Goal: Task Accomplishment & Management: Manage account settings

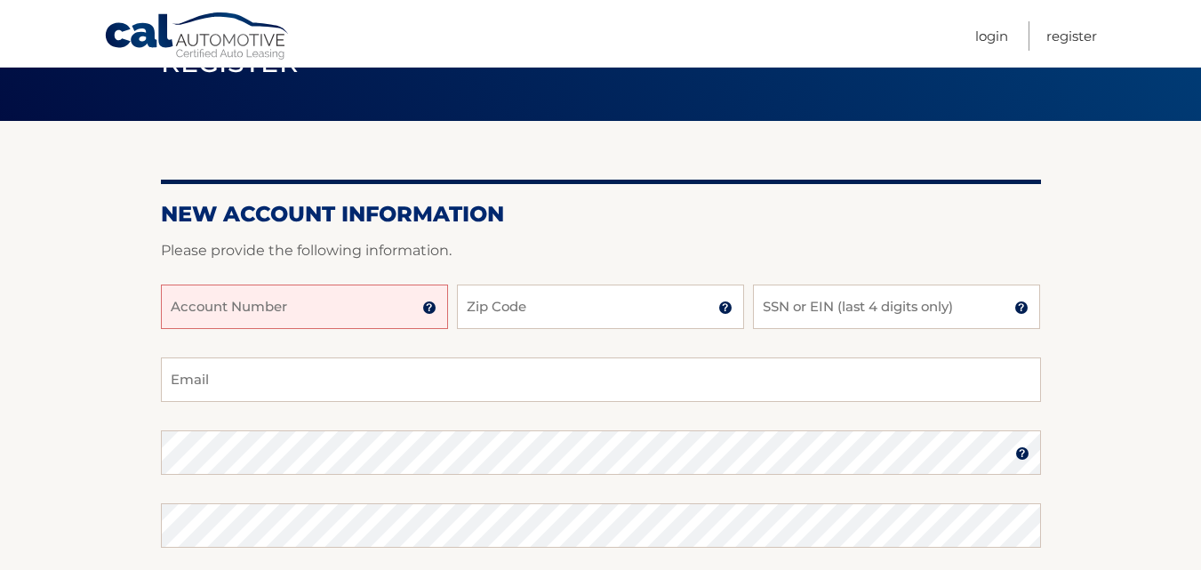
scroll to position [172, 0]
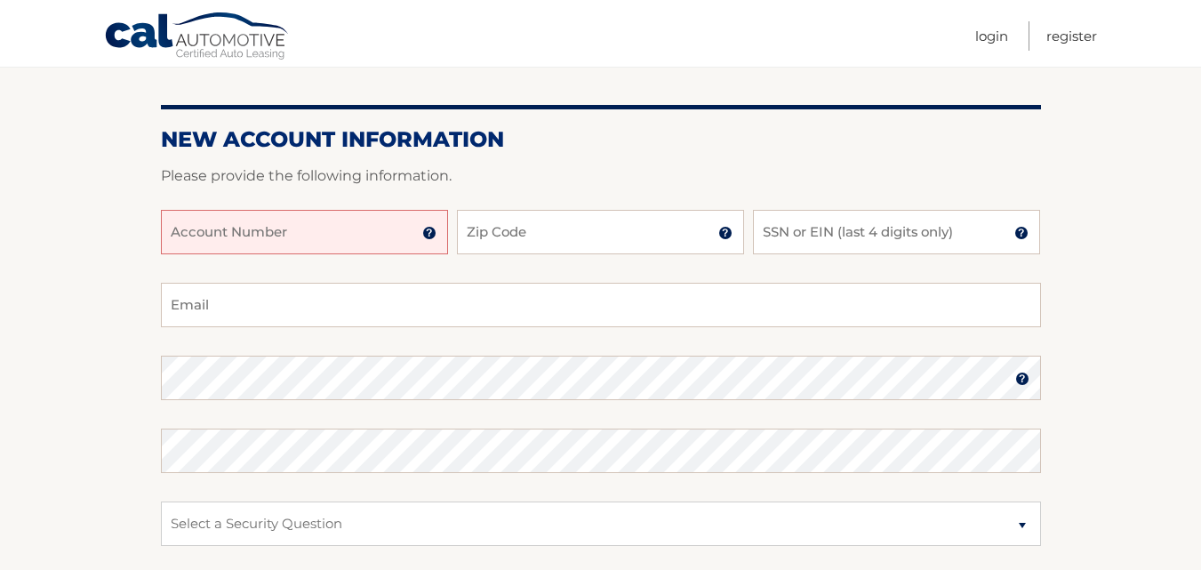
click at [311, 240] on input "Account Number" at bounding box center [304, 232] width 287 height 44
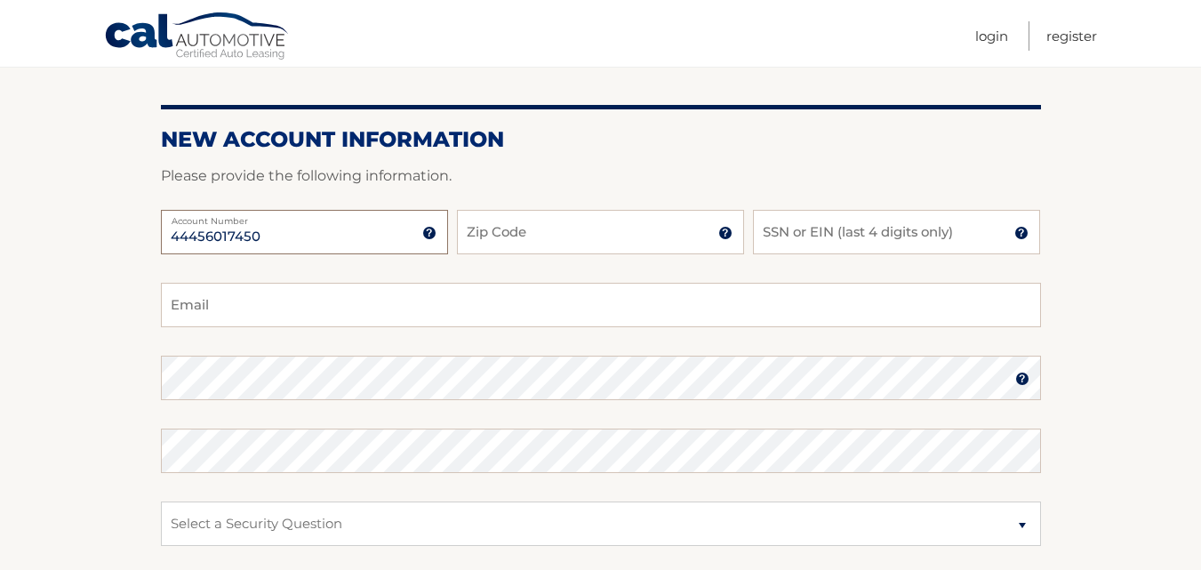
type input "44456017450"
click at [503, 236] on input "Zip Code" at bounding box center [600, 232] width 287 height 44
type input "10314"
click at [780, 230] on input "SSN or EIN (last 4 digits only)" at bounding box center [896, 232] width 287 height 44
click at [399, 282] on div "44456017450 Account Number 11 digit account number provided on your coupon book…" at bounding box center [601, 246] width 880 height 73
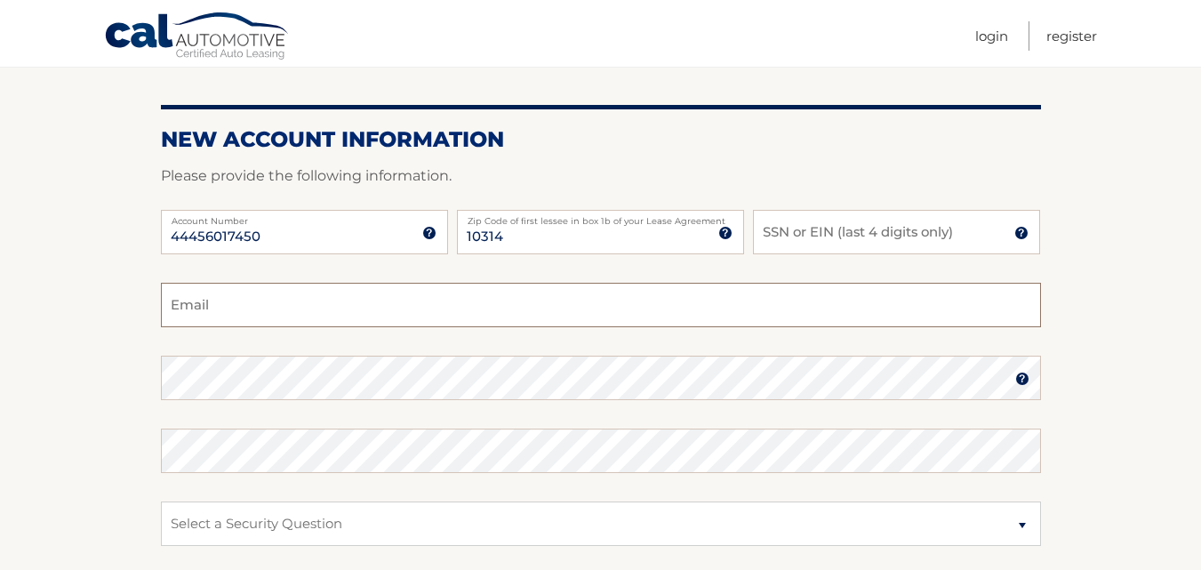
click at [379, 304] on input "Email" at bounding box center [601, 305] width 880 height 44
click at [816, 227] on input "SSN or EIN (last 4 digits only)" at bounding box center [896, 232] width 287 height 44
type input "3024"
click at [395, 296] on input "Email" at bounding box center [601, 305] width 880 height 44
type input "lamb32566@aol.com"
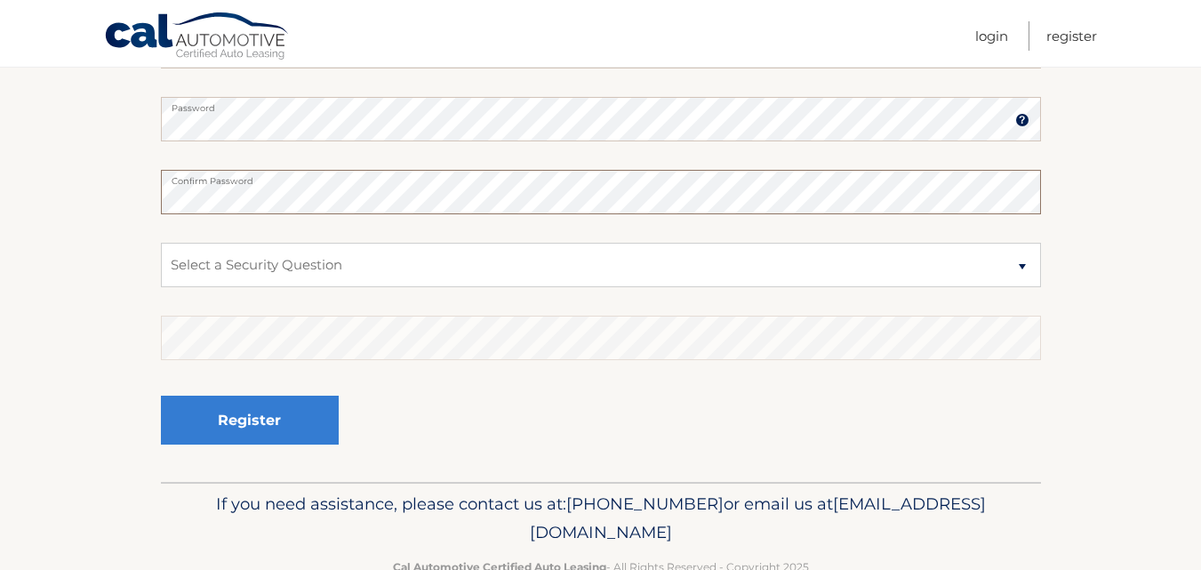
scroll to position [432, 0]
click at [1023, 263] on select "Select a Security Question What was the name of your elementary school? What is…" at bounding box center [601, 263] width 880 height 44
select select "2"
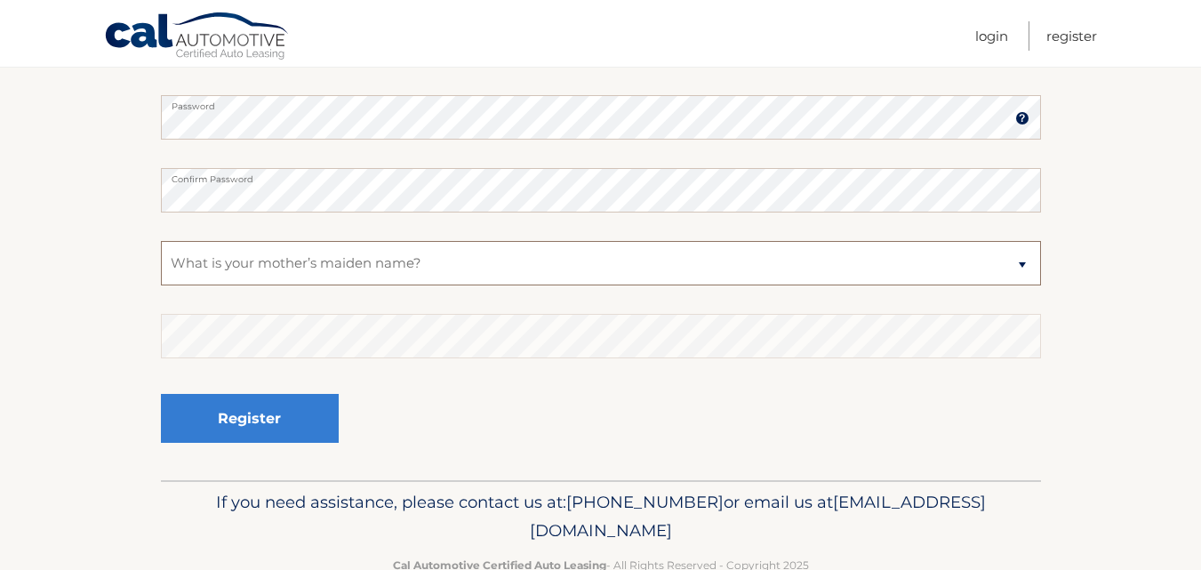
click at [161, 241] on select "Select a Security Question What was the name of your elementary school? What is…" at bounding box center [601, 263] width 880 height 44
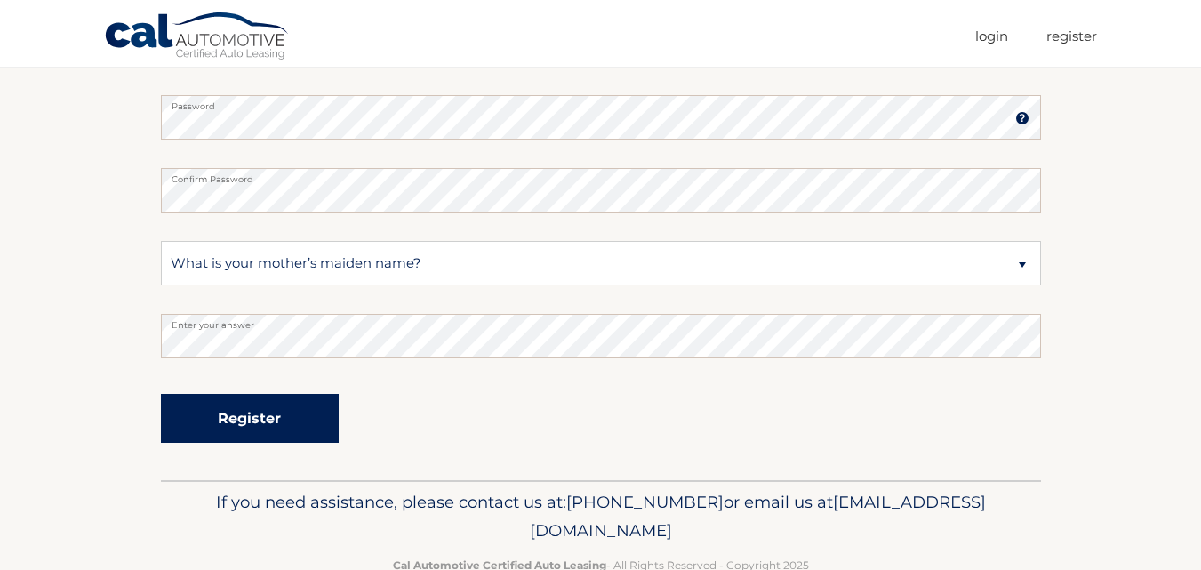
click at [282, 422] on button "Register" at bounding box center [250, 418] width 178 height 49
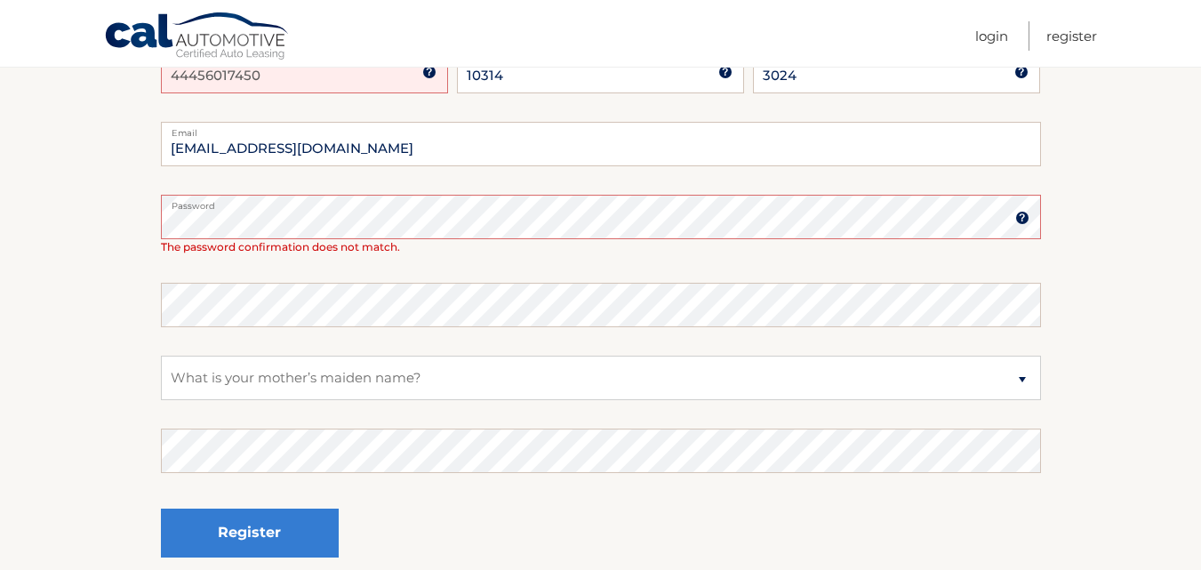
scroll to position [392, 0]
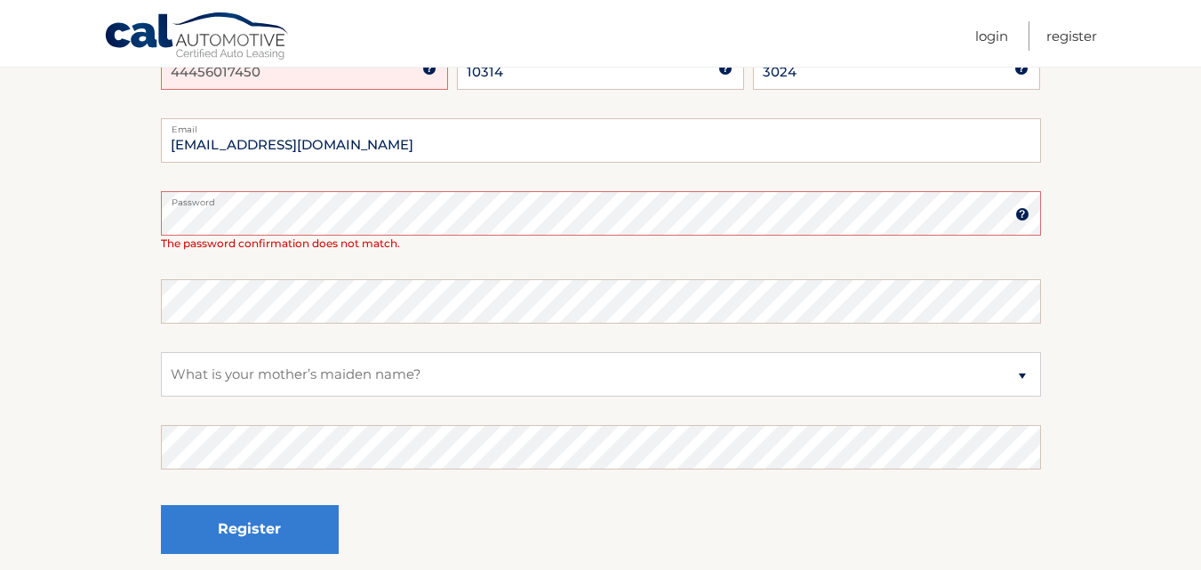
click at [1024, 215] on img at bounding box center [1023, 214] width 14 height 14
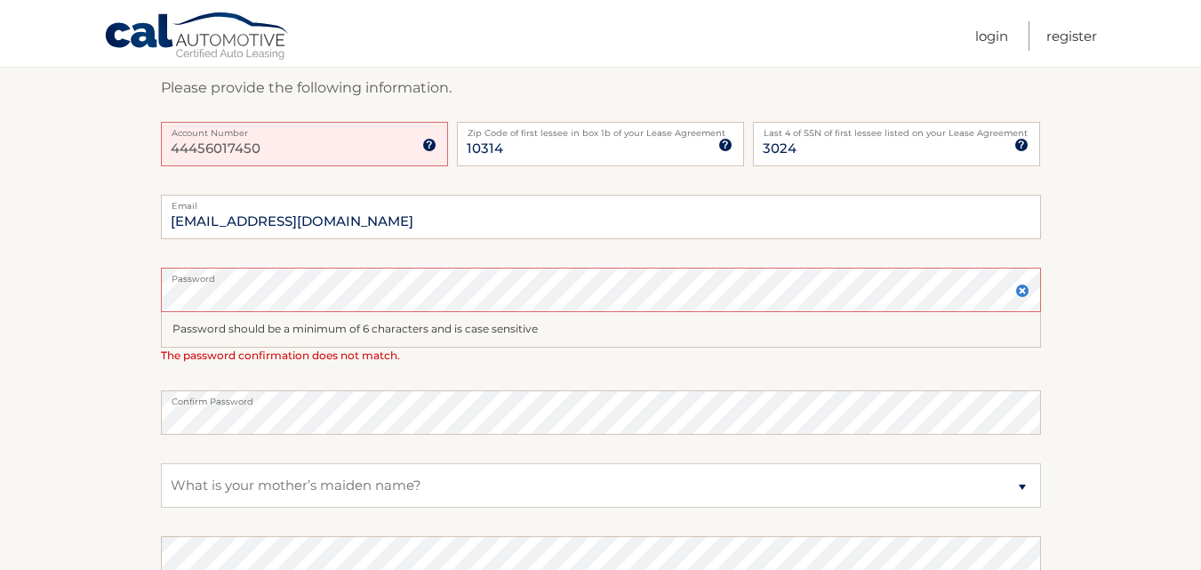
scroll to position [272, 0]
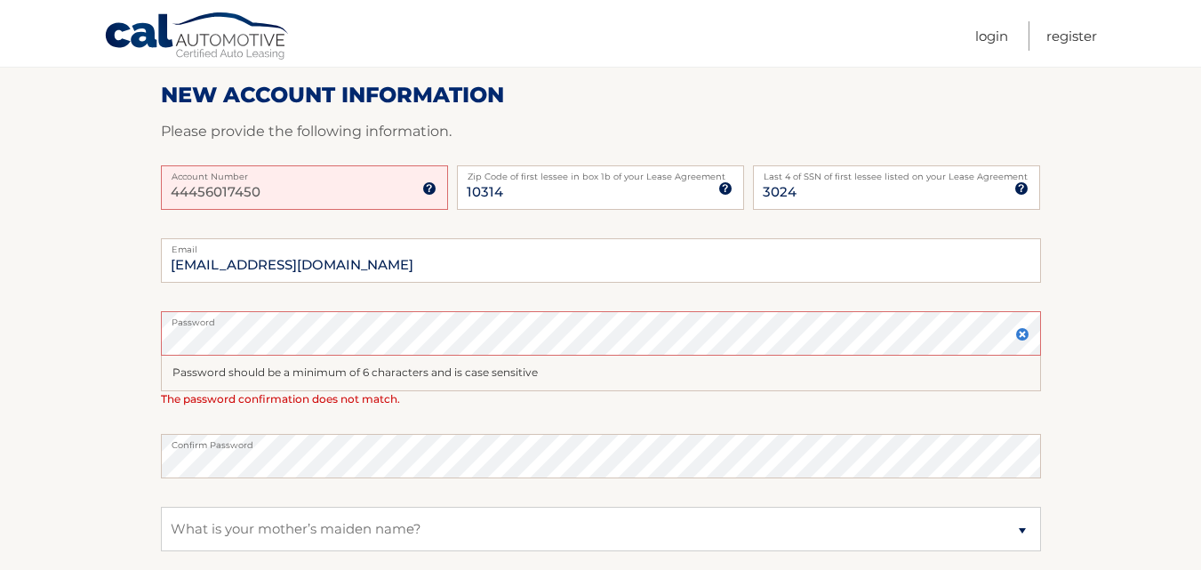
click at [307, 173] on label "Account Number" at bounding box center [304, 172] width 287 height 14
click at [307, 173] on input "44456017450" at bounding box center [304, 187] width 287 height 44
click at [292, 192] on input "44456017450" at bounding box center [304, 187] width 287 height 44
click at [309, 183] on input "44456017450" at bounding box center [304, 187] width 287 height 44
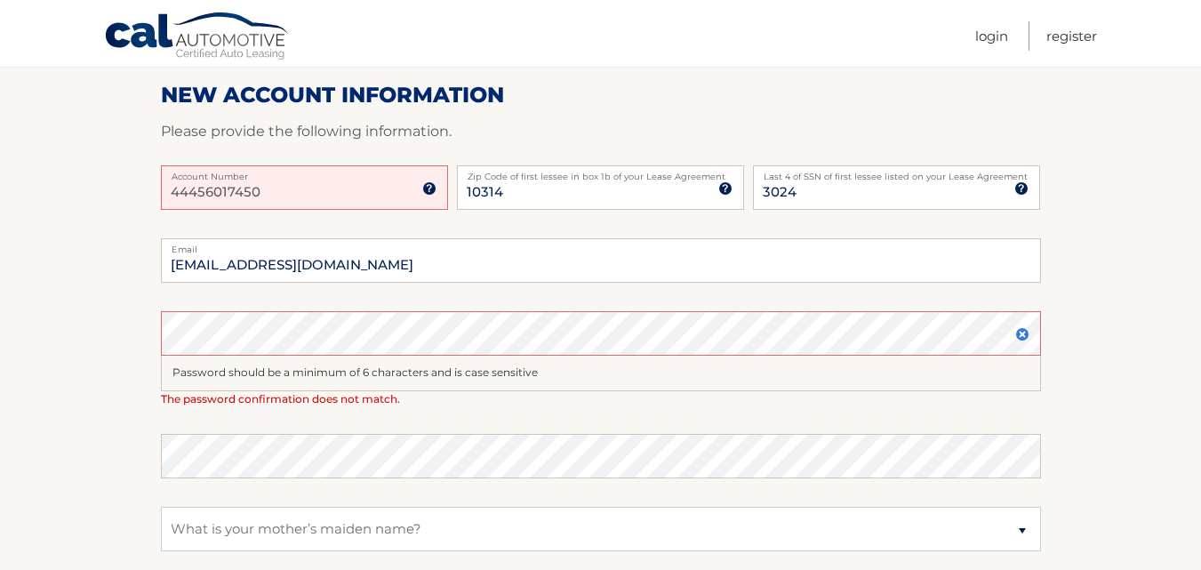
click at [430, 187] on img at bounding box center [429, 188] width 14 height 14
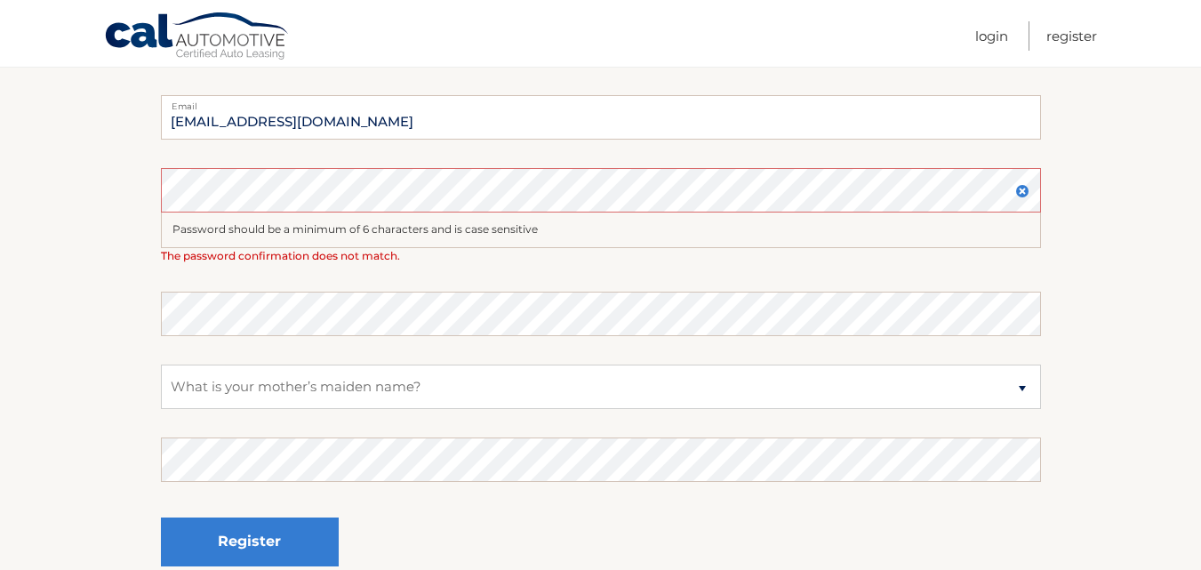
scroll to position [487, 0]
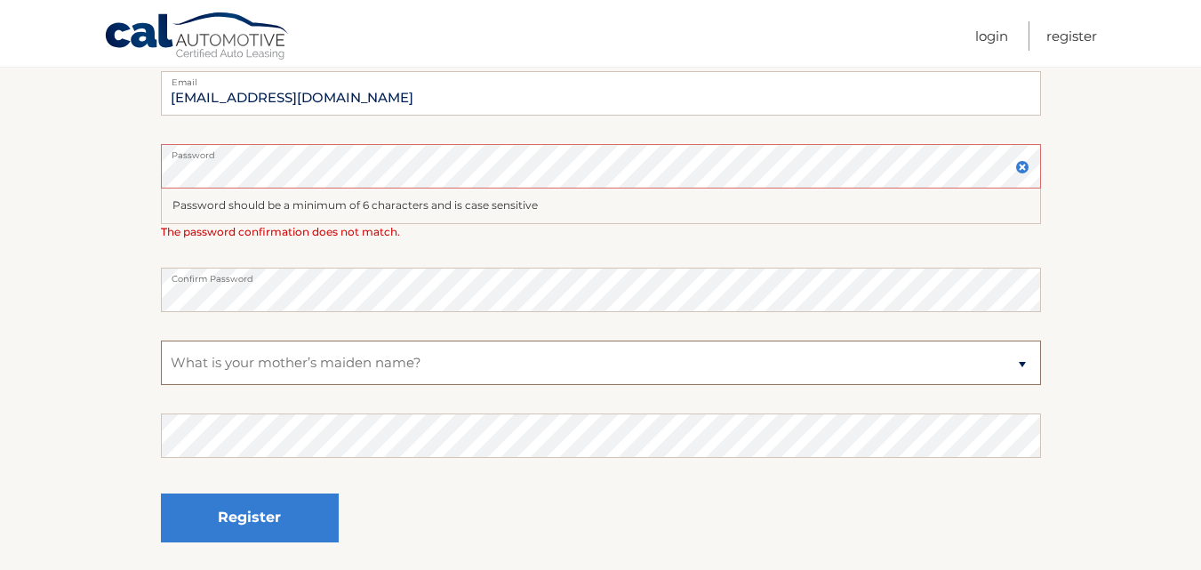
click at [385, 373] on select "Select a Security Question What was the name of your elementary school? What is…" at bounding box center [601, 363] width 880 height 44
click at [394, 362] on select "Select a Security Question What was the name of your elementary school? What is…" at bounding box center [601, 363] width 880 height 44
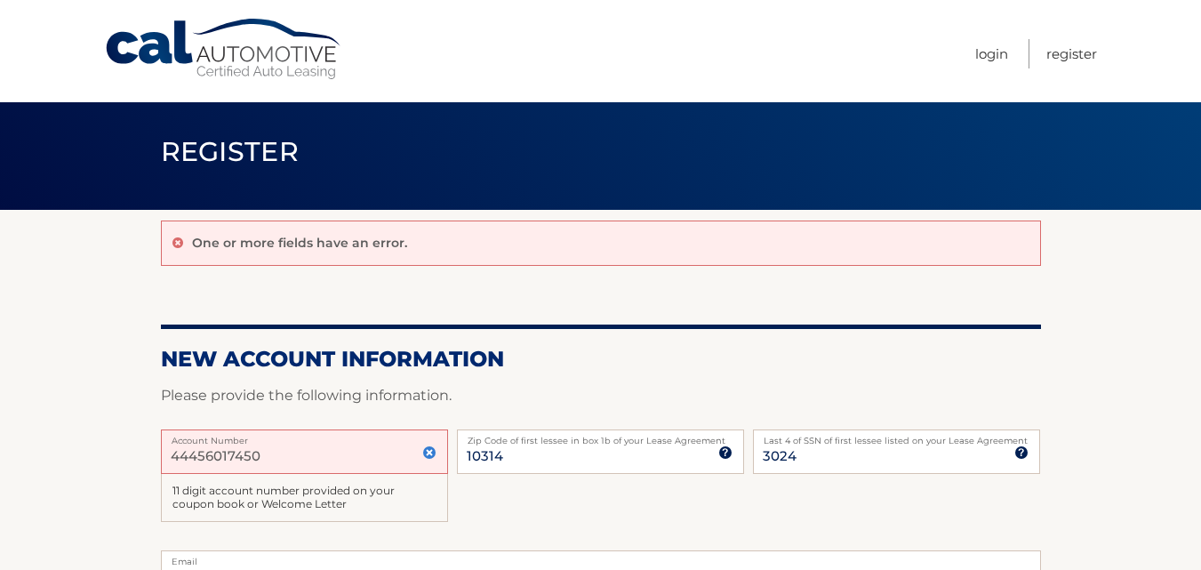
scroll to position [0, 0]
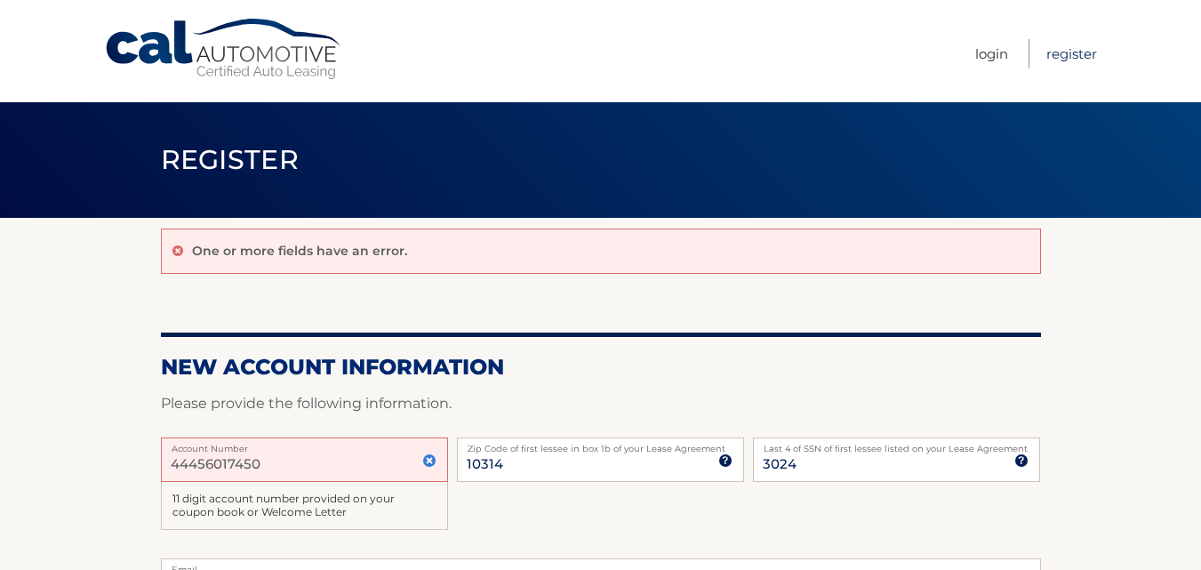
click at [1063, 53] on link "Register" at bounding box center [1072, 53] width 51 height 29
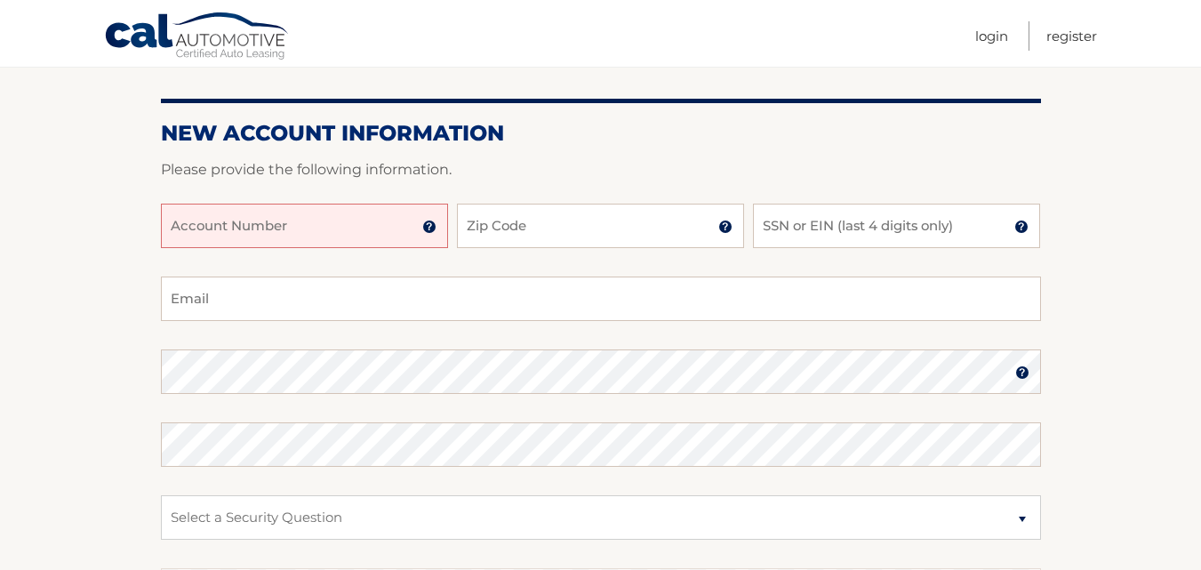
scroll to position [223, 0]
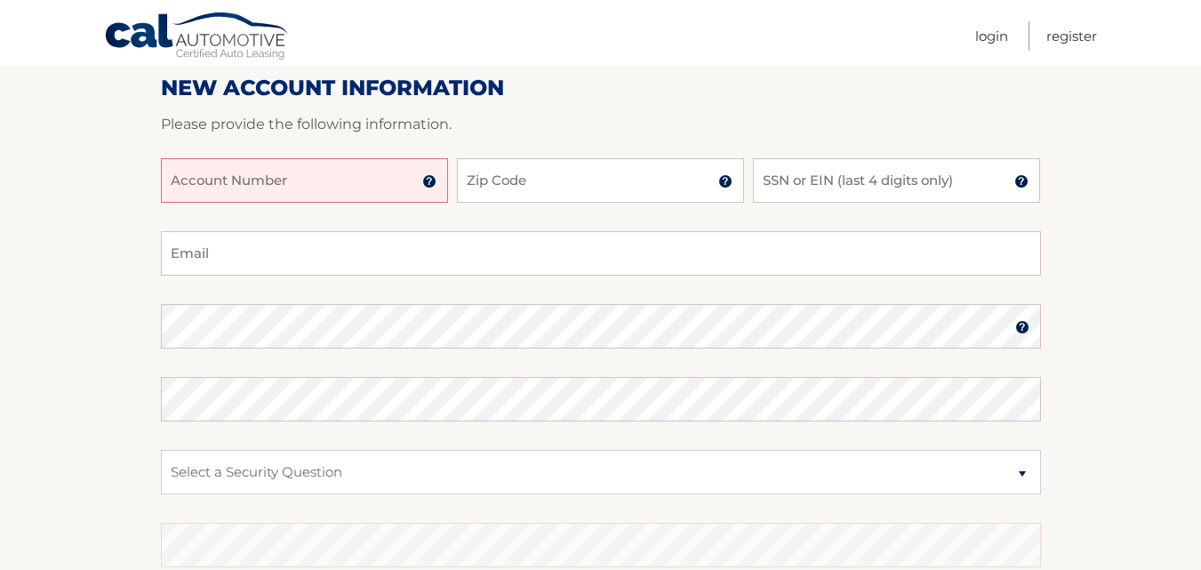
click at [371, 176] on input "Account Number" at bounding box center [304, 180] width 287 height 44
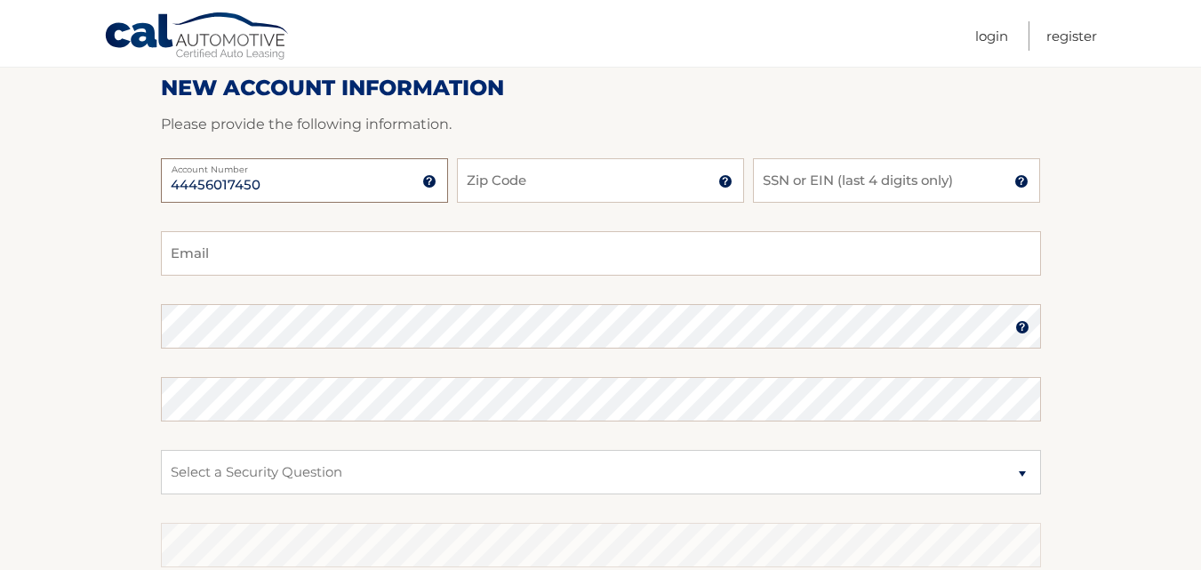
type input "44456017450"
click at [556, 185] on input "Zip Code" at bounding box center [600, 180] width 287 height 44
type input "10314"
click at [842, 182] on input "SSN or EIN (last 4 digits only)" at bounding box center [896, 180] width 287 height 44
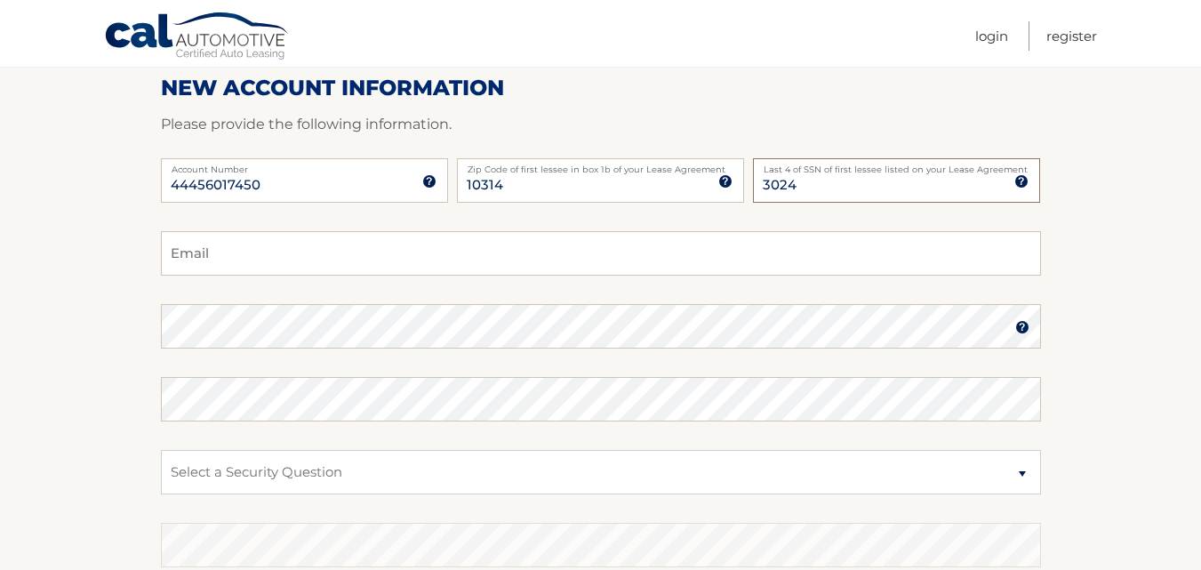
type input "3024"
click at [415, 260] on input "Email" at bounding box center [601, 253] width 880 height 44
type input "lamb32566@aol.com"
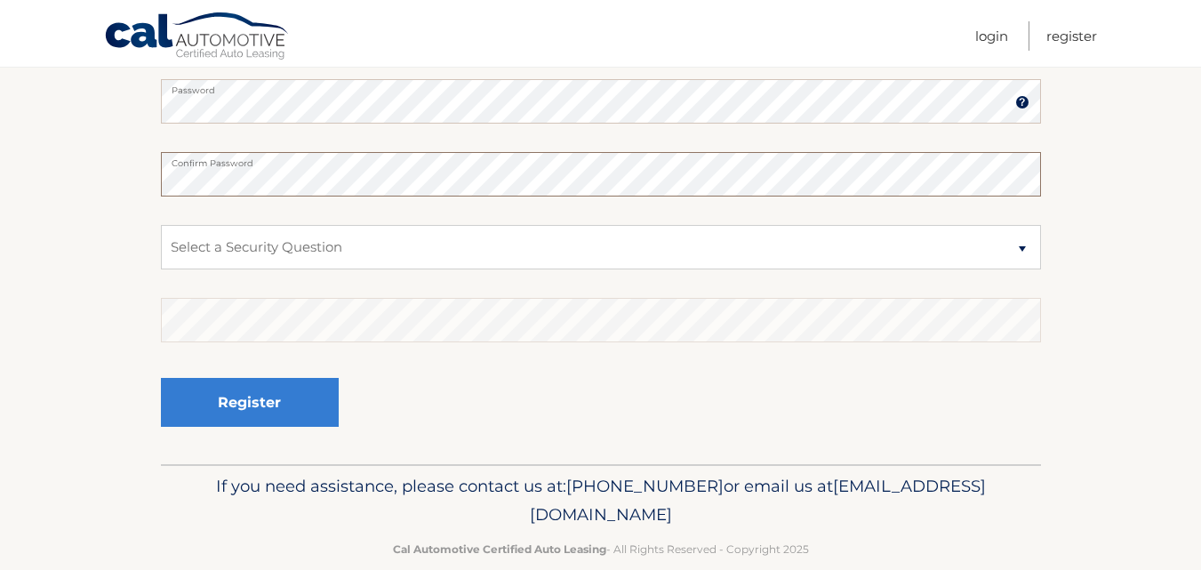
scroll to position [478, 0]
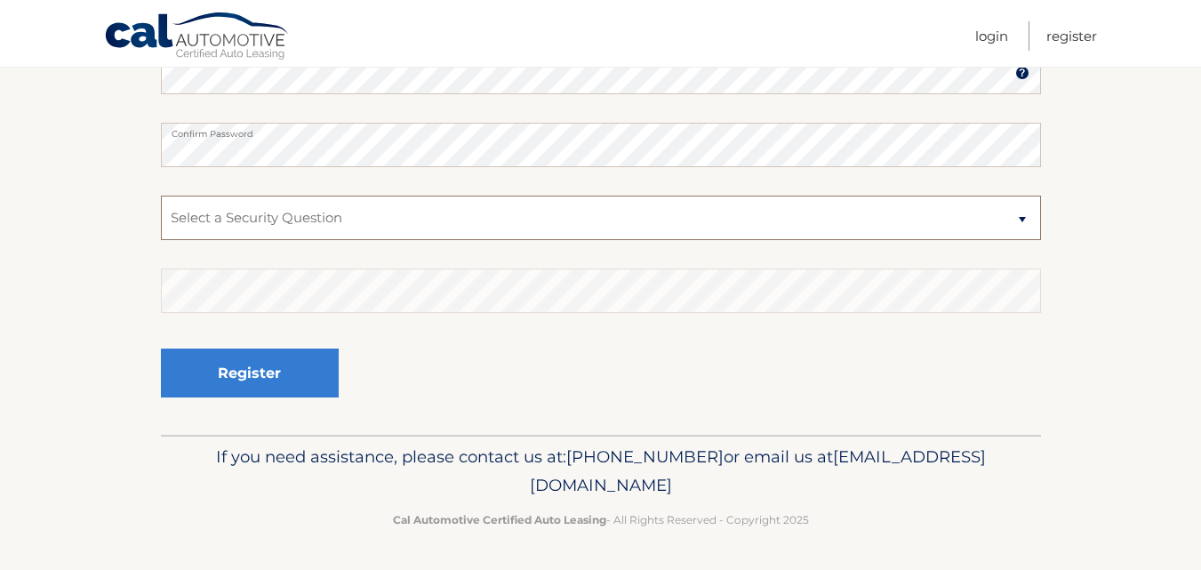
click at [1022, 218] on select "Select a Security Question What was the name of your elementary school? What is…" at bounding box center [601, 218] width 880 height 44
select select "2"
click at [161, 196] on select "Select a Security Question What was the name of your elementary school? What is…" at bounding box center [601, 218] width 880 height 44
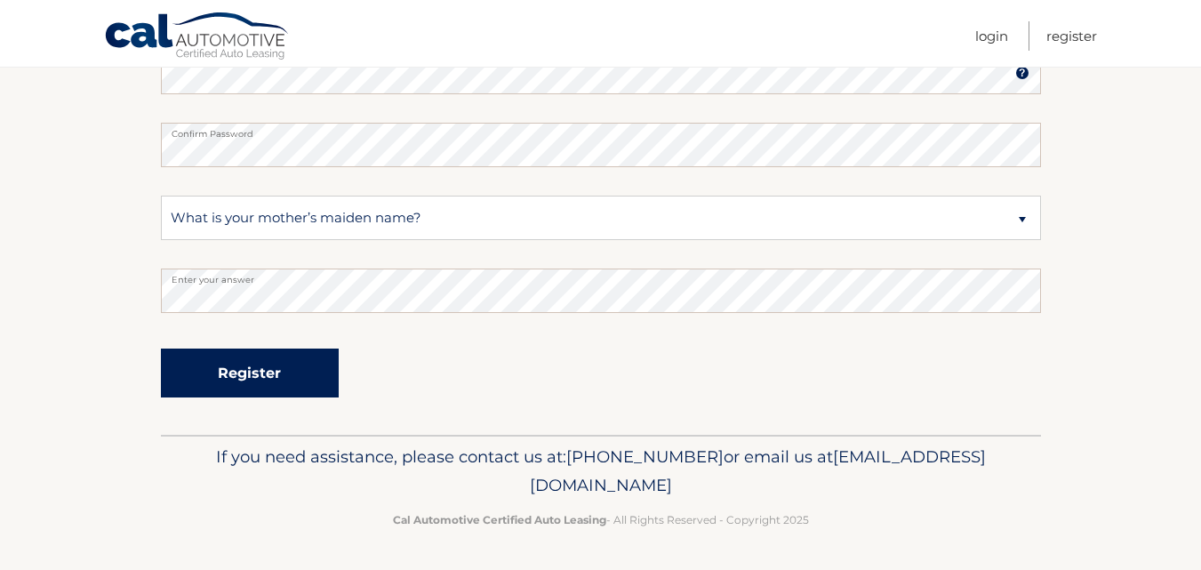
click at [260, 373] on button "Register" at bounding box center [250, 373] width 178 height 49
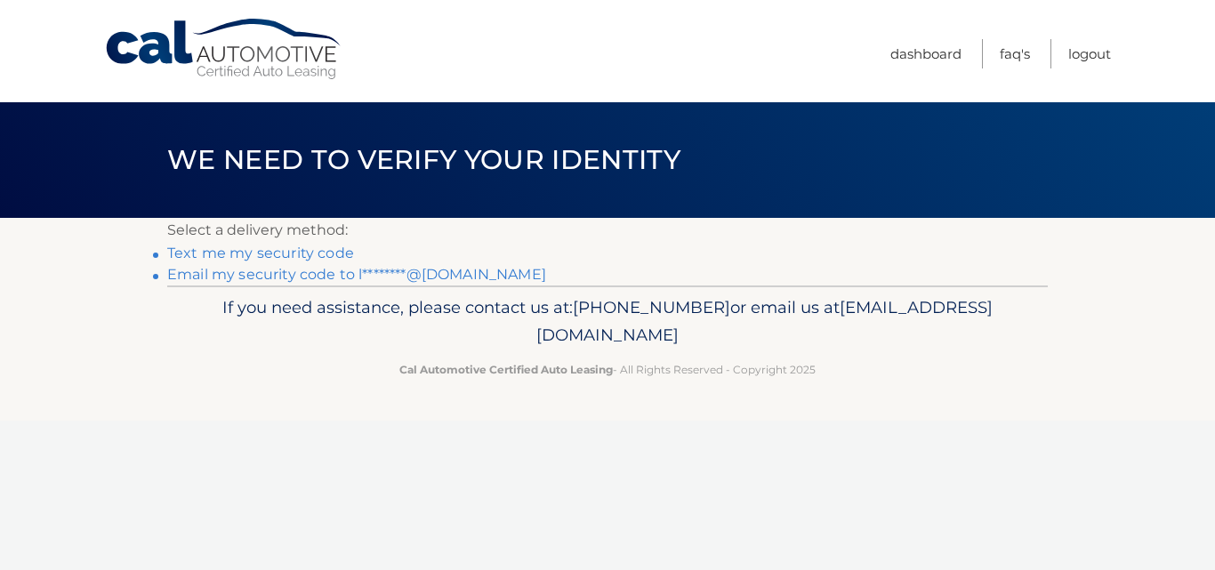
click at [269, 256] on link "Text me my security code" at bounding box center [260, 253] width 187 height 17
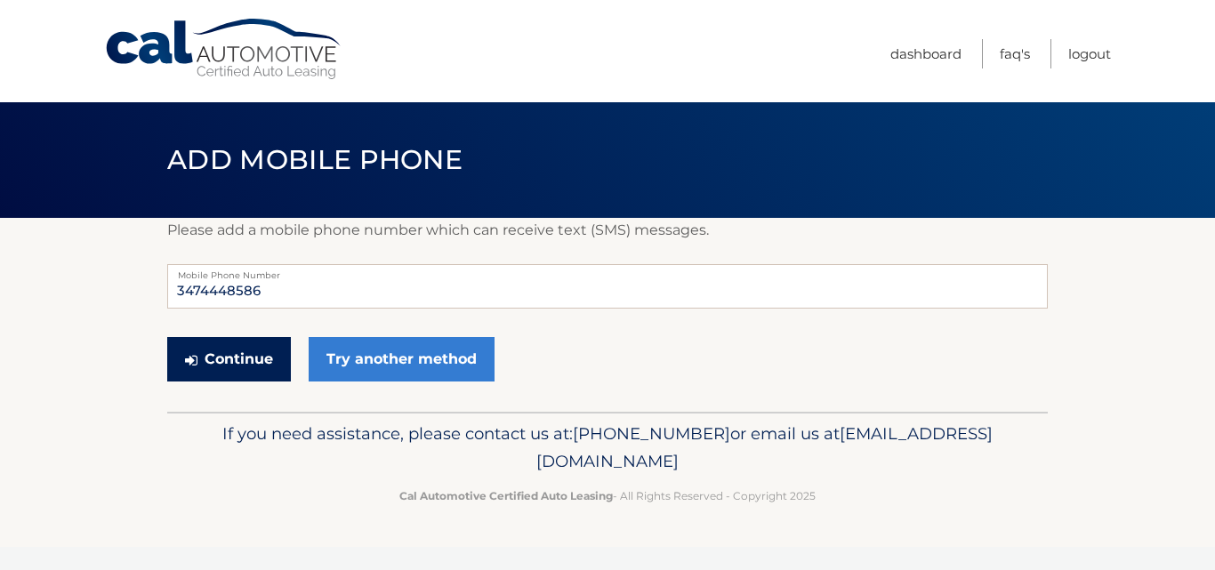
click at [250, 354] on button "Continue" at bounding box center [229, 359] width 124 height 44
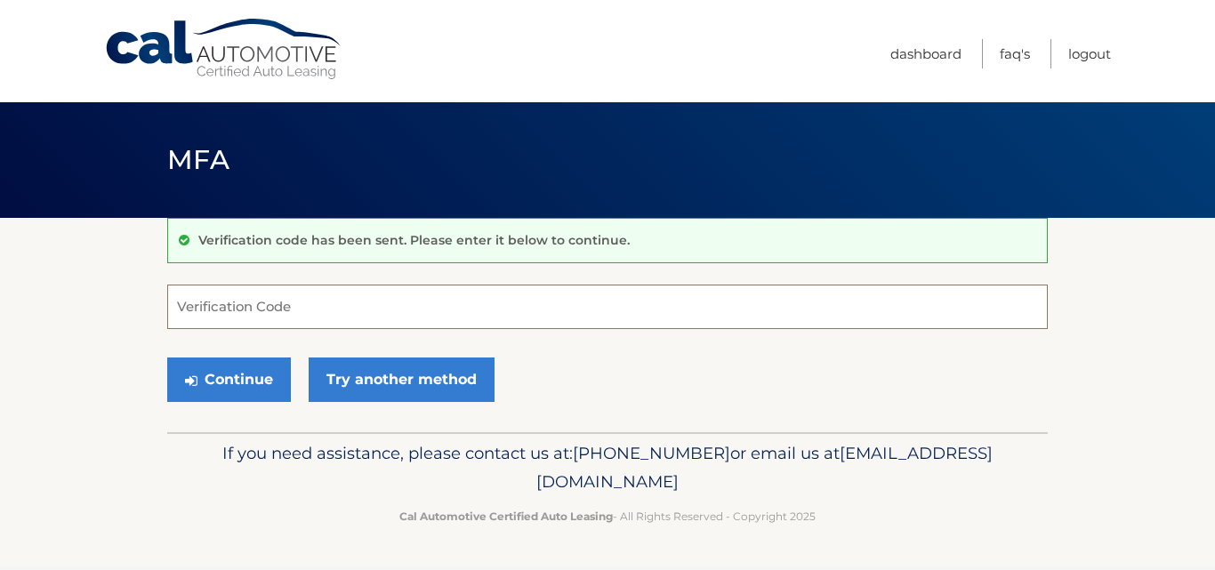
click at [254, 309] on input "Verification Code" at bounding box center [607, 307] width 880 height 44
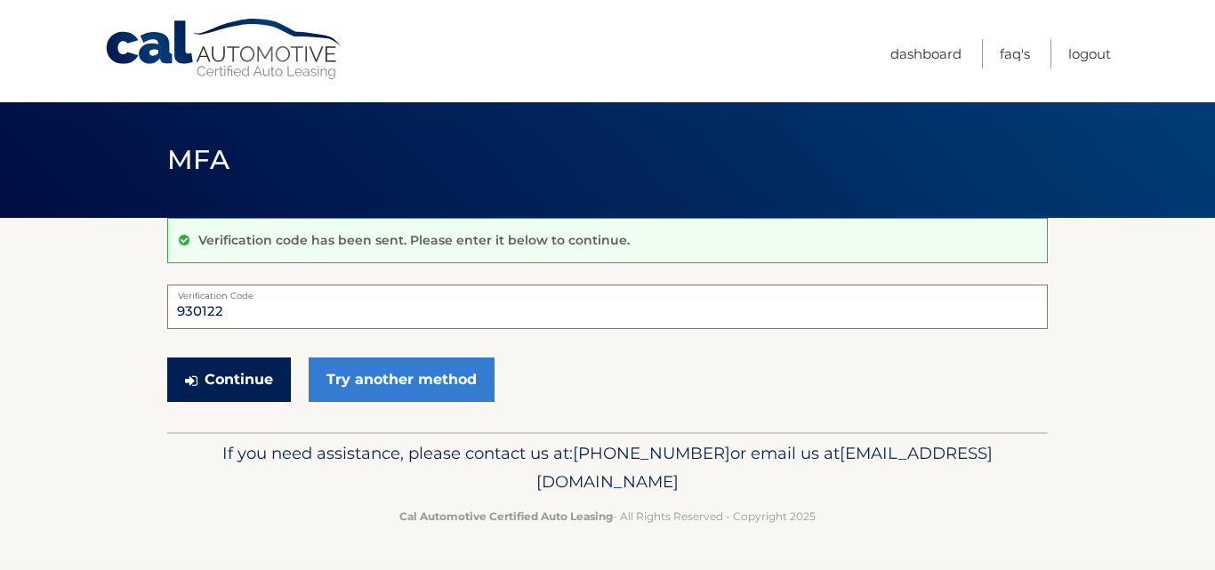
type input "930122"
click at [233, 386] on button "Continue" at bounding box center [229, 379] width 124 height 44
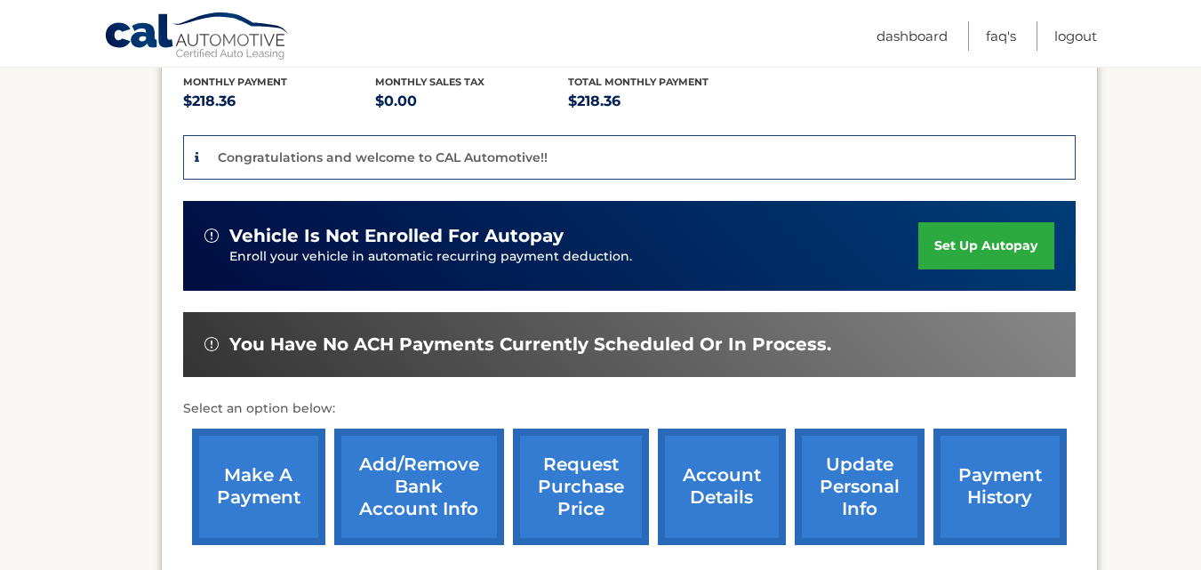
scroll to position [406, 0]
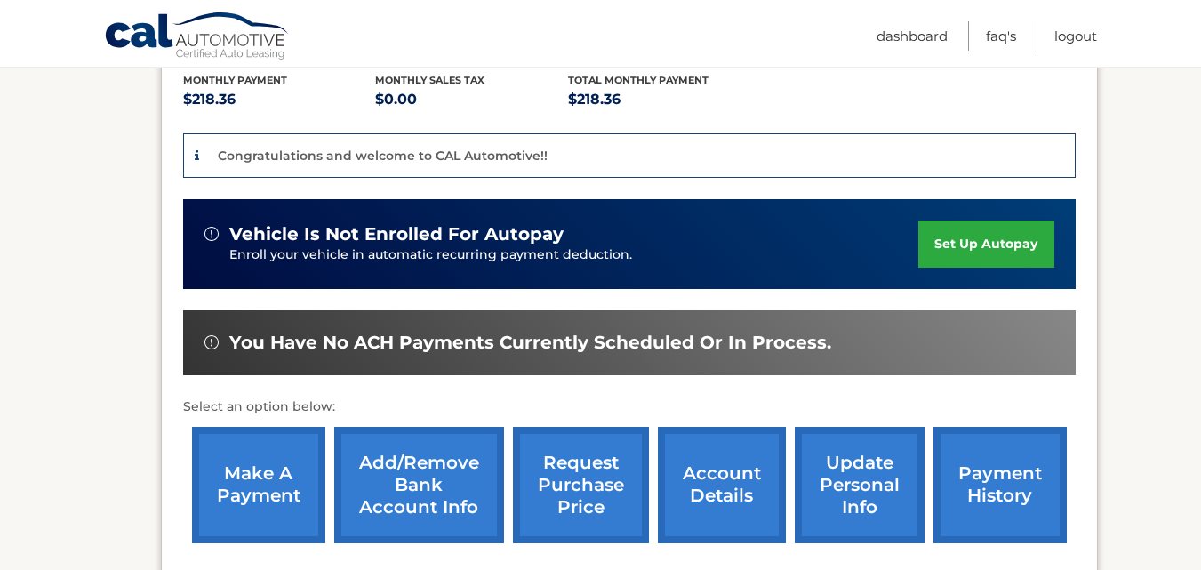
click at [992, 221] on link "set up autopay" at bounding box center [986, 244] width 135 height 47
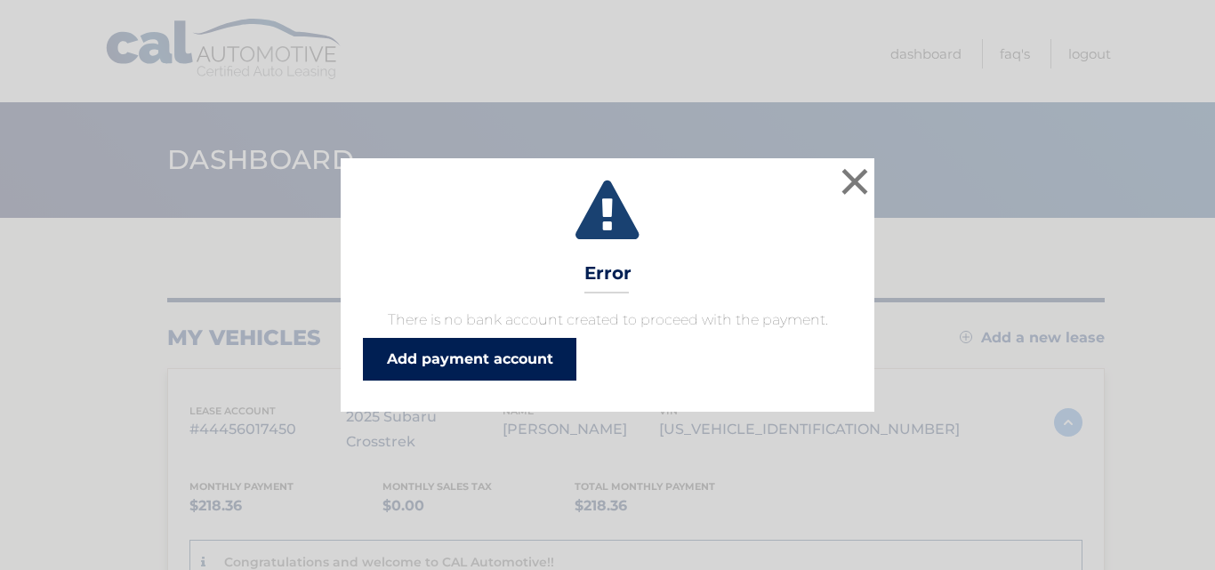
click at [505, 352] on link "Add payment account" at bounding box center [469, 359] width 213 height 43
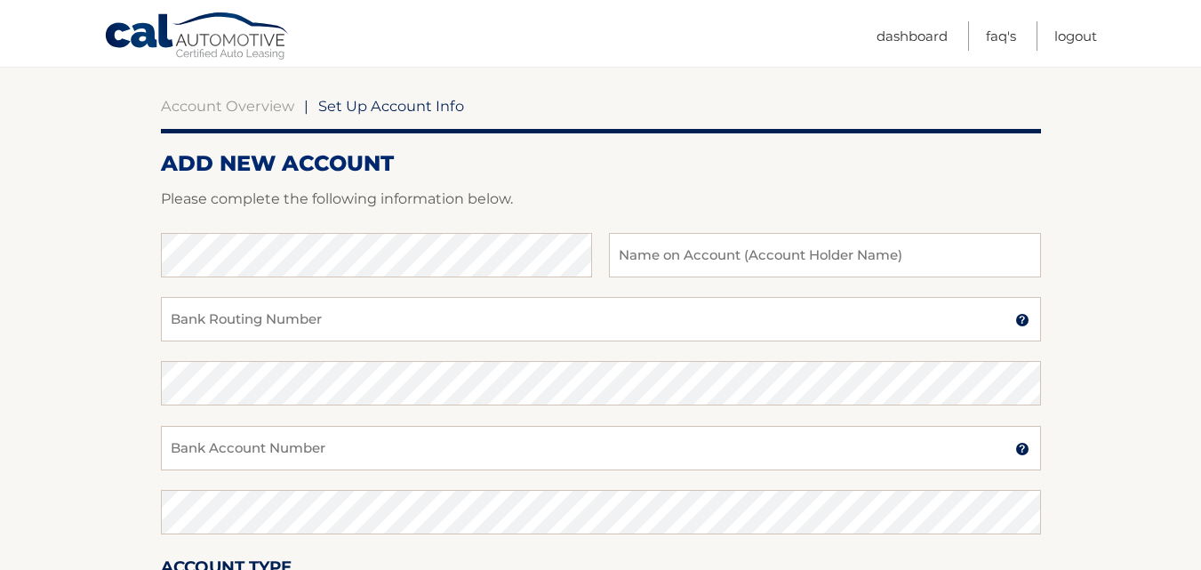
scroll to position [157, 0]
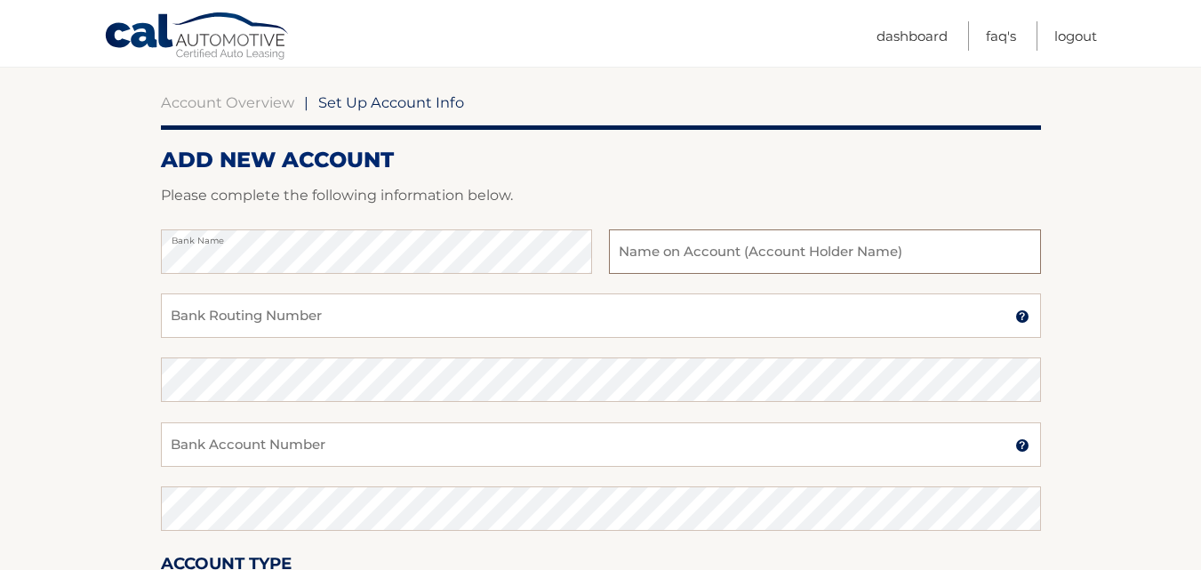
click at [713, 253] on input "text" at bounding box center [824, 251] width 431 height 44
type input "[PERSON_NAME]"
click at [390, 318] on input "Bank Routing Number" at bounding box center [601, 315] width 880 height 44
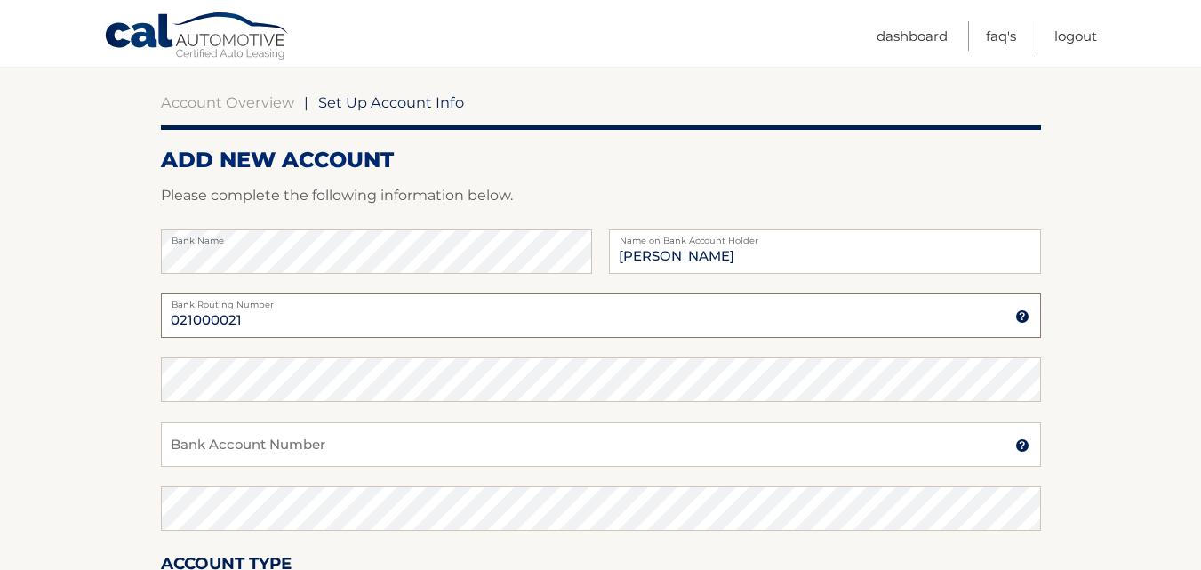
type input "021000021"
click at [323, 481] on fieldset "Bank Name [PERSON_NAME] Name on Bank Account Holder [US_BANK_ROUTING_MICR] Bank…" at bounding box center [601, 484] width 880 height 511
click at [312, 457] on input "Bank Account Number" at bounding box center [601, 444] width 880 height 44
type input "237281768"
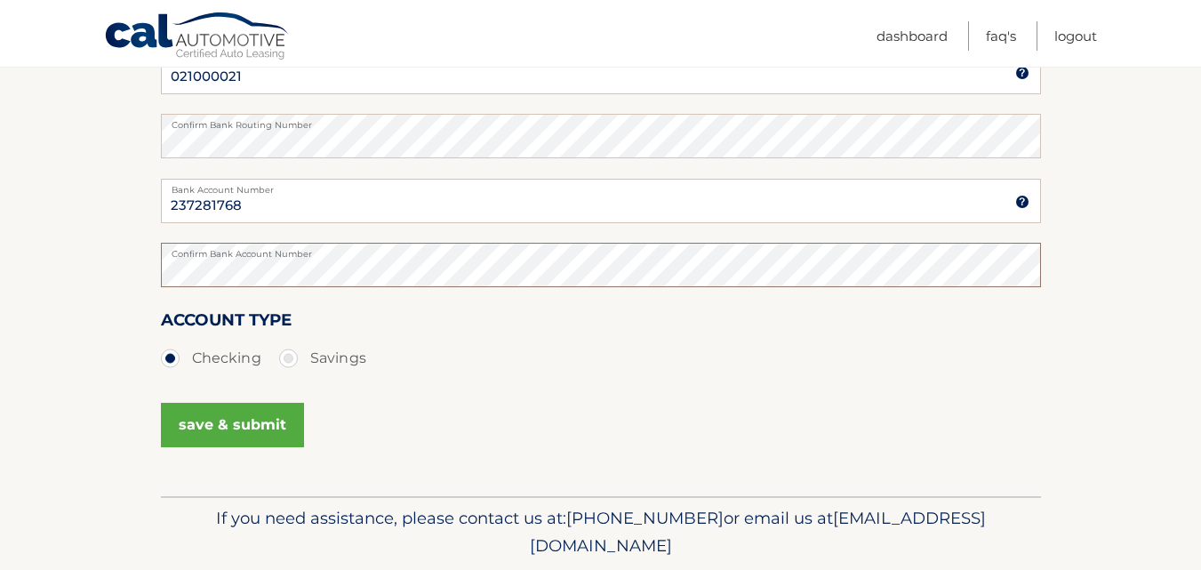
scroll to position [422, 0]
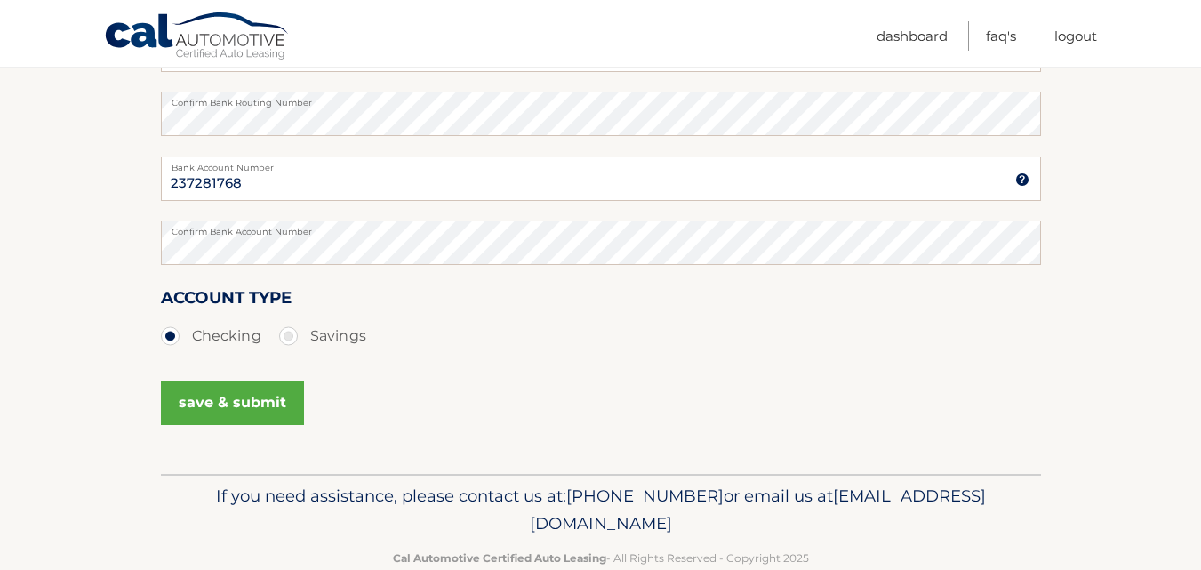
click at [220, 396] on button "save & submit" at bounding box center [232, 403] width 143 height 44
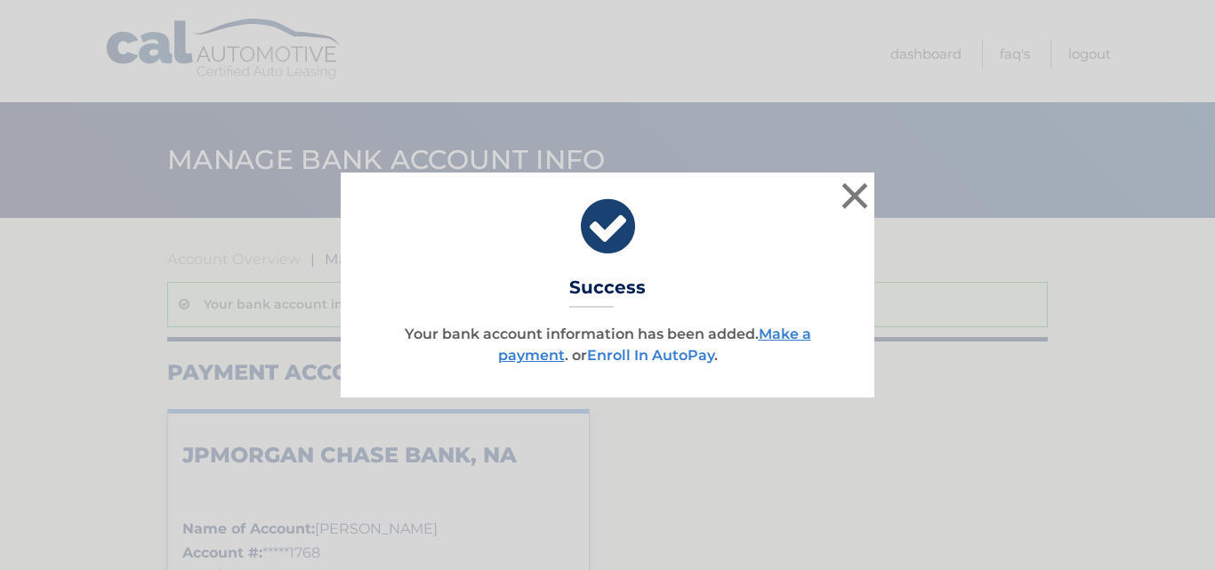
click at [649, 356] on link "Enroll In AutoPay" at bounding box center [650, 355] width 127 height 17
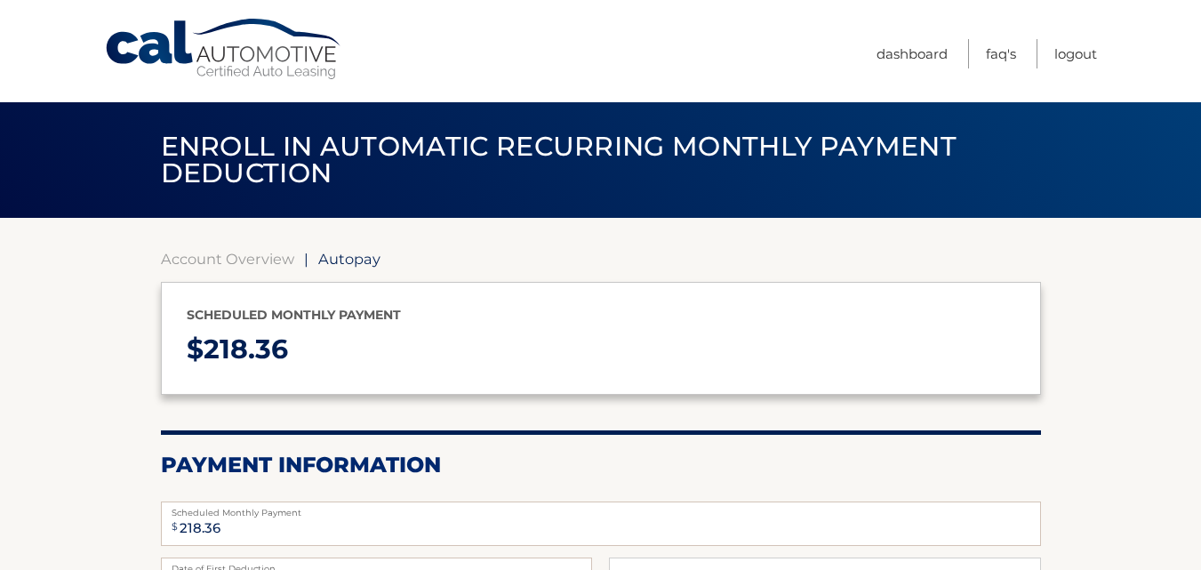
select select "YzMxMTU1NDktNTdjNi00YzZhLTg0NDQtYjExMTQyN2EzYTQ2"
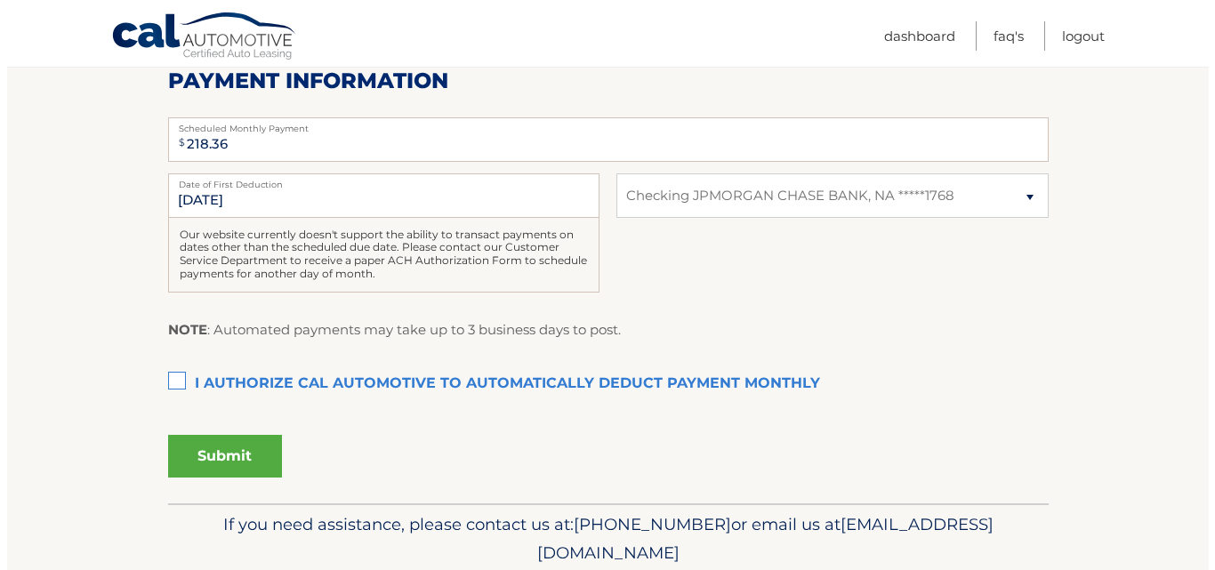
scroll to position [414, 0]
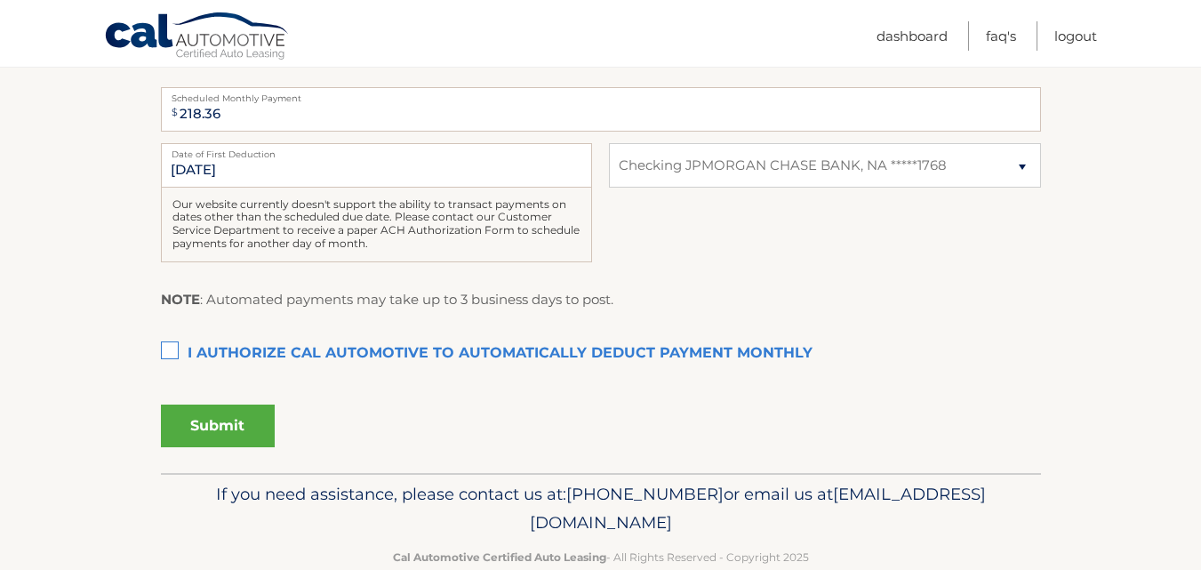
click at [166, 349] on label "I authorize cal automotive to automatically deduct payment monthly This checkbo…" at bounding box center [601, 354] width 880 height 36
click at [0, 0] on input "I authorize cal automotive to automatically deduct payment monthly This checkbo…" at bounding box center [0, 0] width 0 height 0
click at [234, 422] on button "Submit" at bounding box center [218, 426] width 114 height 43
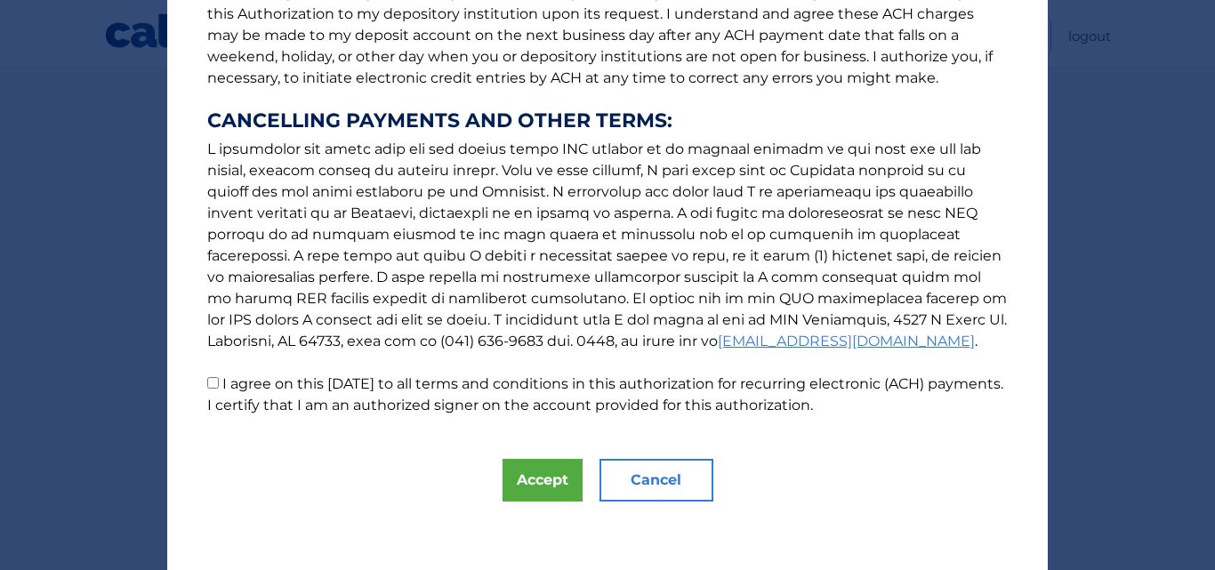
scroll to position [270, 0]
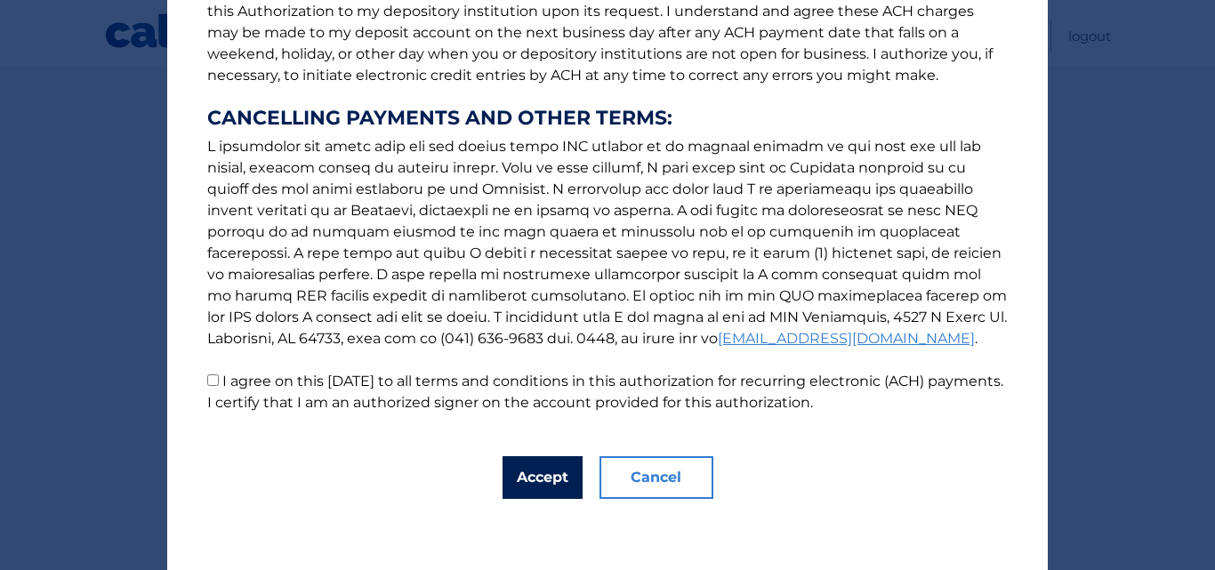
click at [535, 480] on button "Accept" at bounding box center [542, 477] width 80 height 43
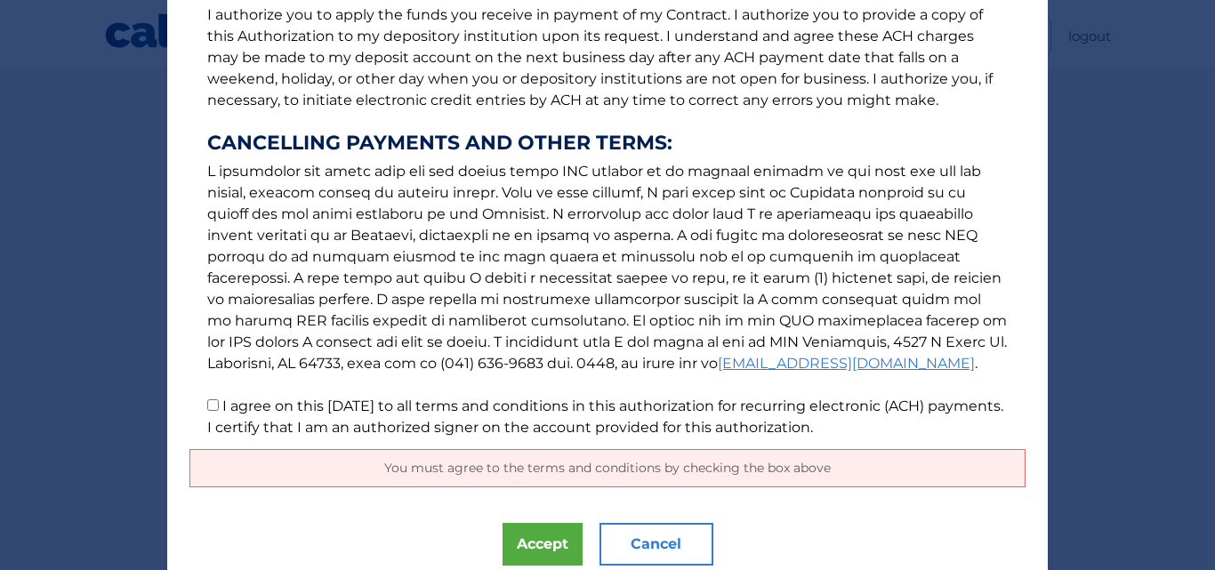
scroll to position [312, 0]
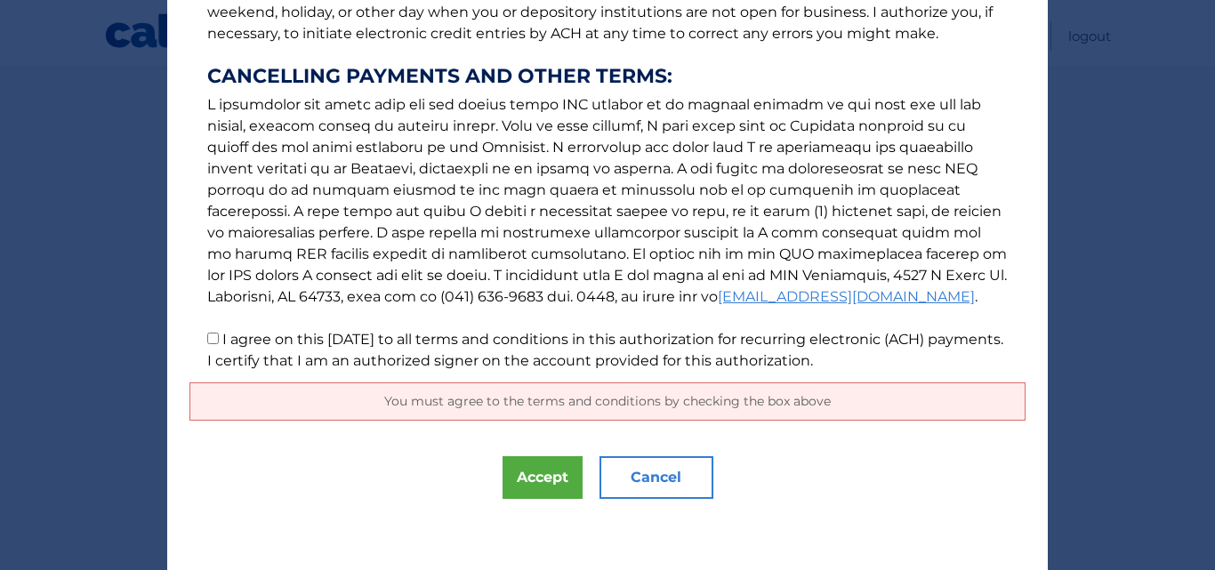
click at [850, 386] on div "You must agree to the terms and conditions by checking the box above" at bounding box center [607, 401] width 836 height 38
click at [207, 339] on input "I agree on this 09/29/2025 to all terms and conditions in this authorization fo…" at bounding box center [213, 339] width 12 height 12
checkbox input "true"
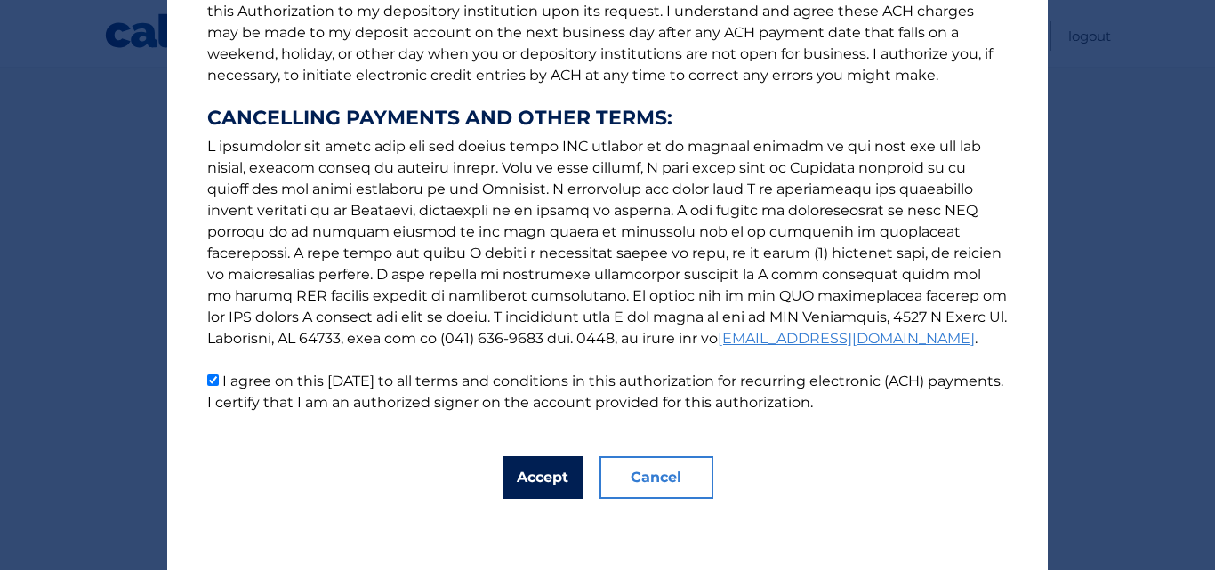
click at [543, 480] on button "Accept" at bounding box center [542, 477] width 80 height 43
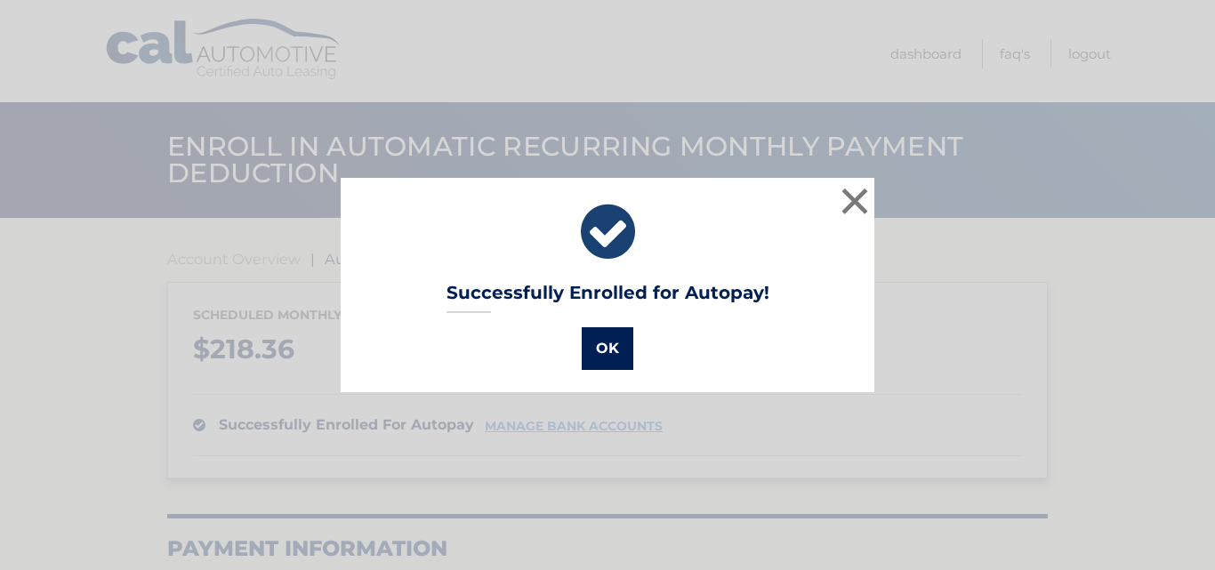
click at [611, 349] on button "OK" at bounding box center [608, 348] width 52 height 43
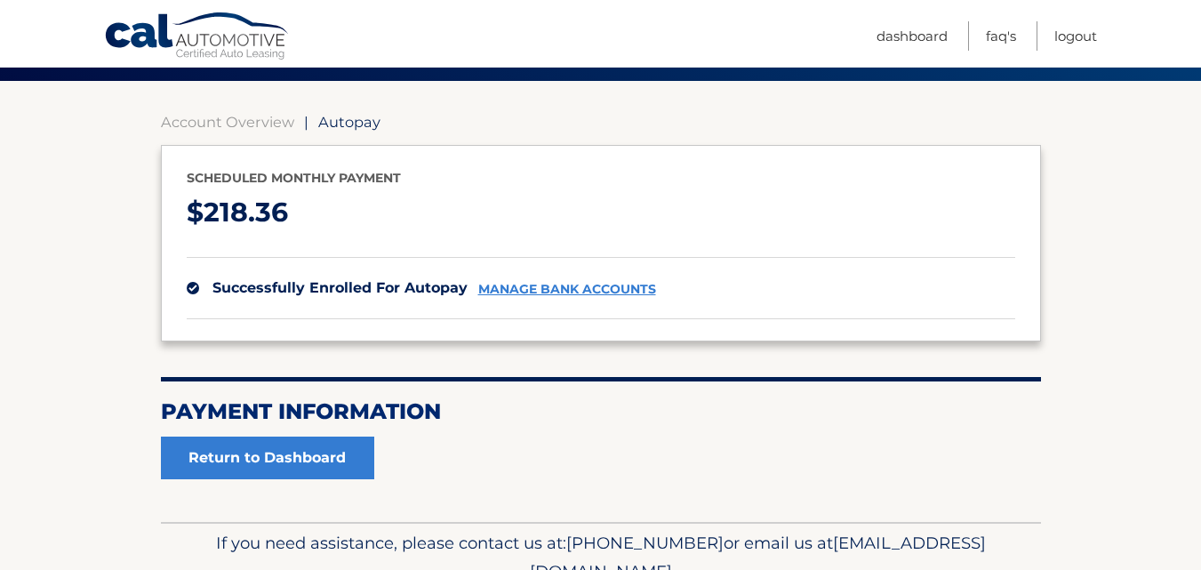
scroll to position [223, 0]
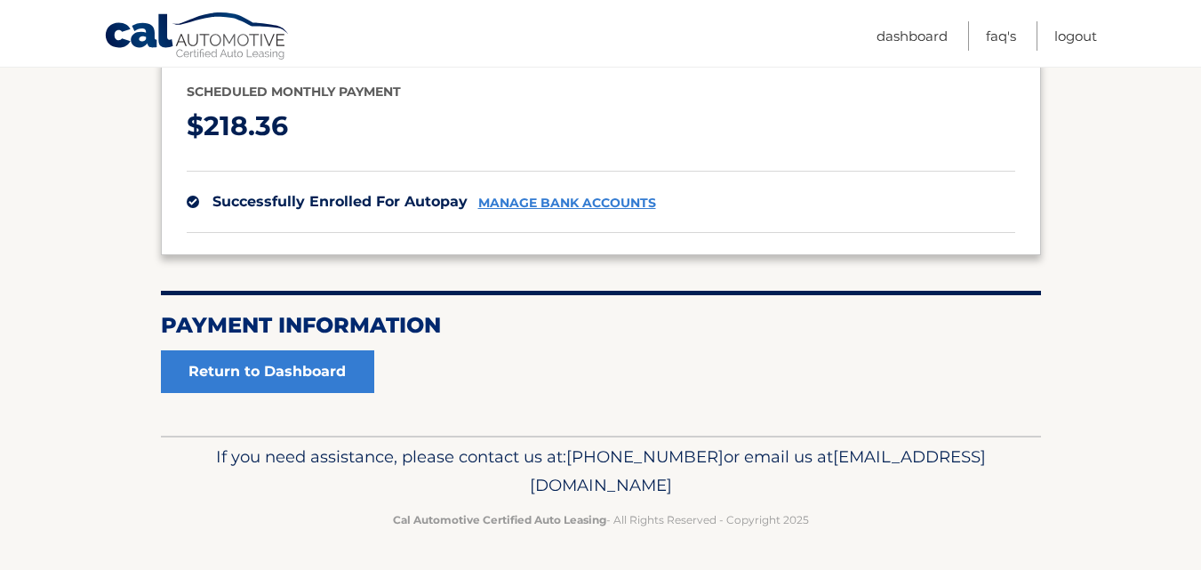
drag, startPoint x: 1189, startPoint y: 333, endPoint x: 1214, endPoint y: 227, distance: 109.6
click at [1201, 227] on html "Cal Automotive Menu Dashboard FAQ's Logout" at bounding box center [600, 62] width 1201 height 570
